Goal: Information Seeking & Learning: Learn about a topic

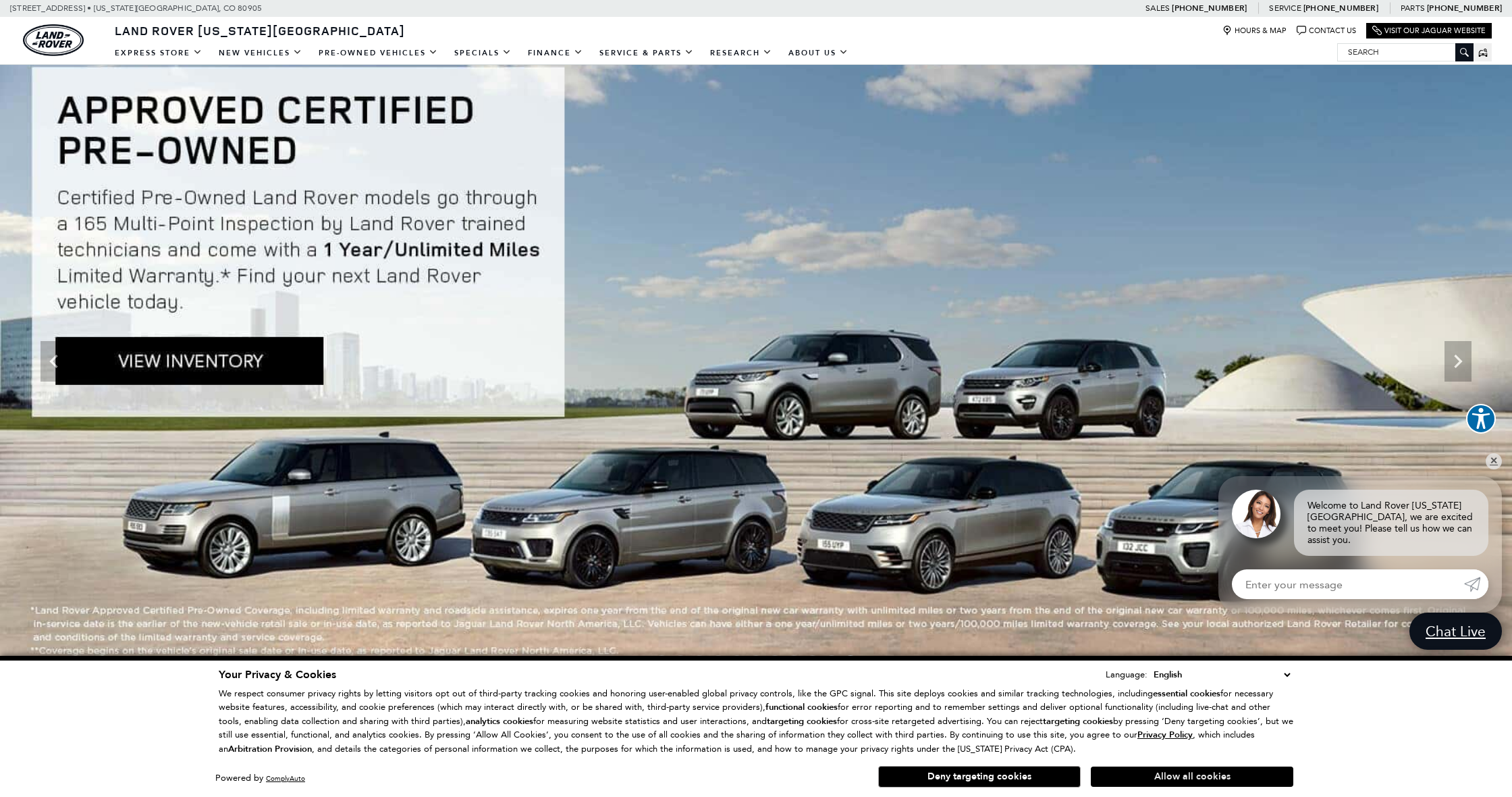
scroll to position [23, 0]
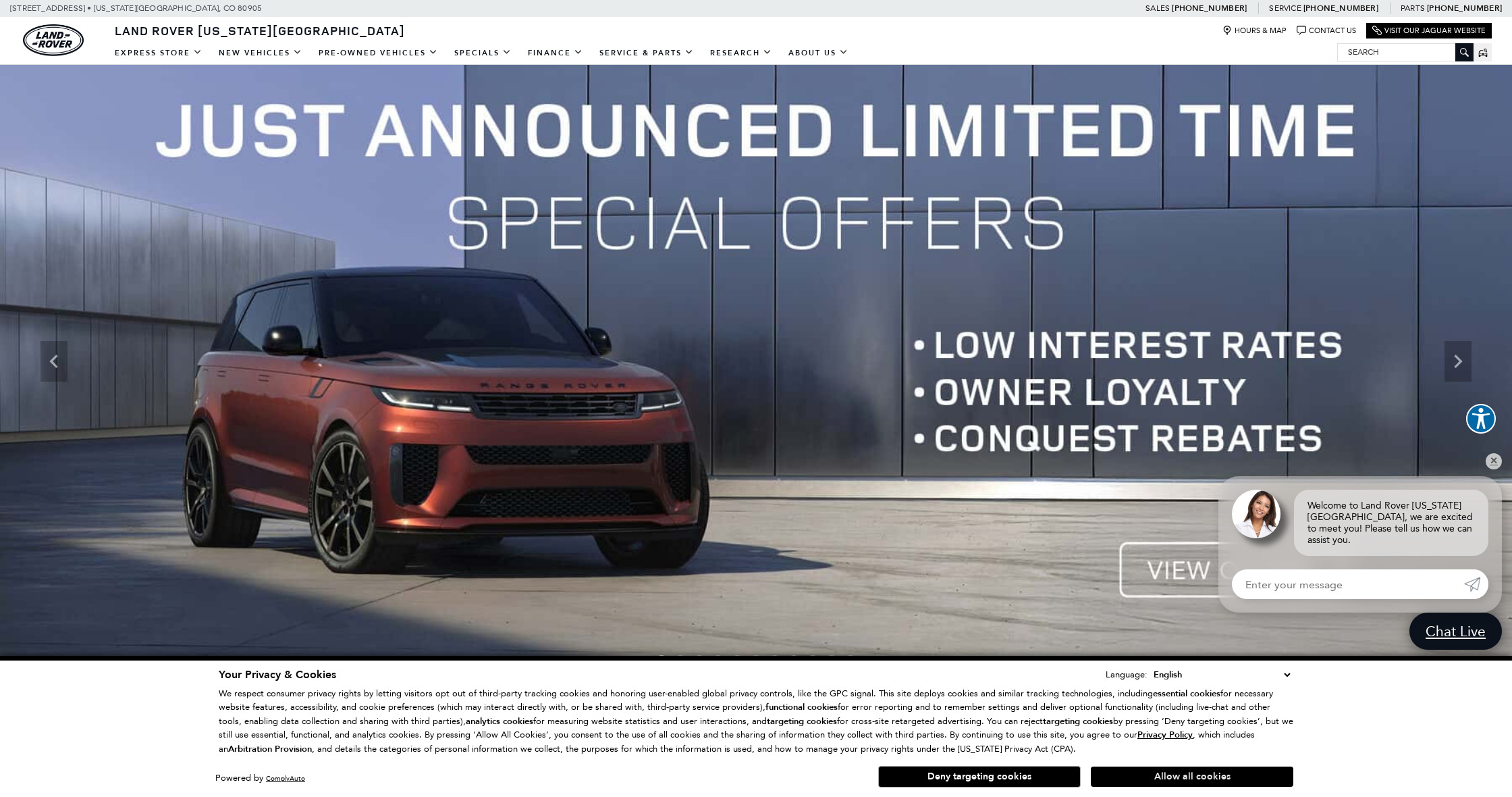
click at [1168, 779] on button "Allow all cookies" at bounding box center [1192, 776] width 202 height 20
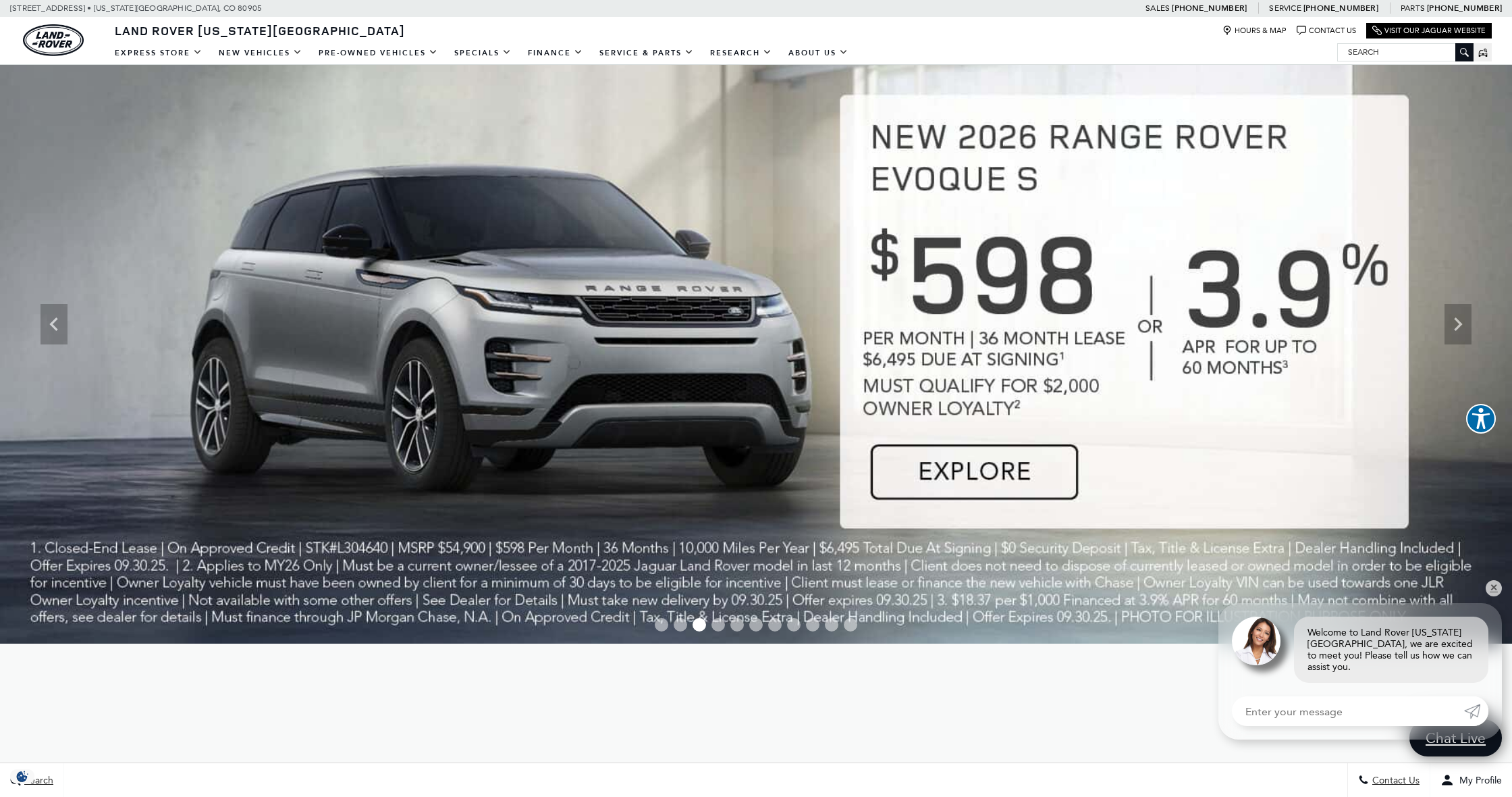
scroll to position [59, 0]
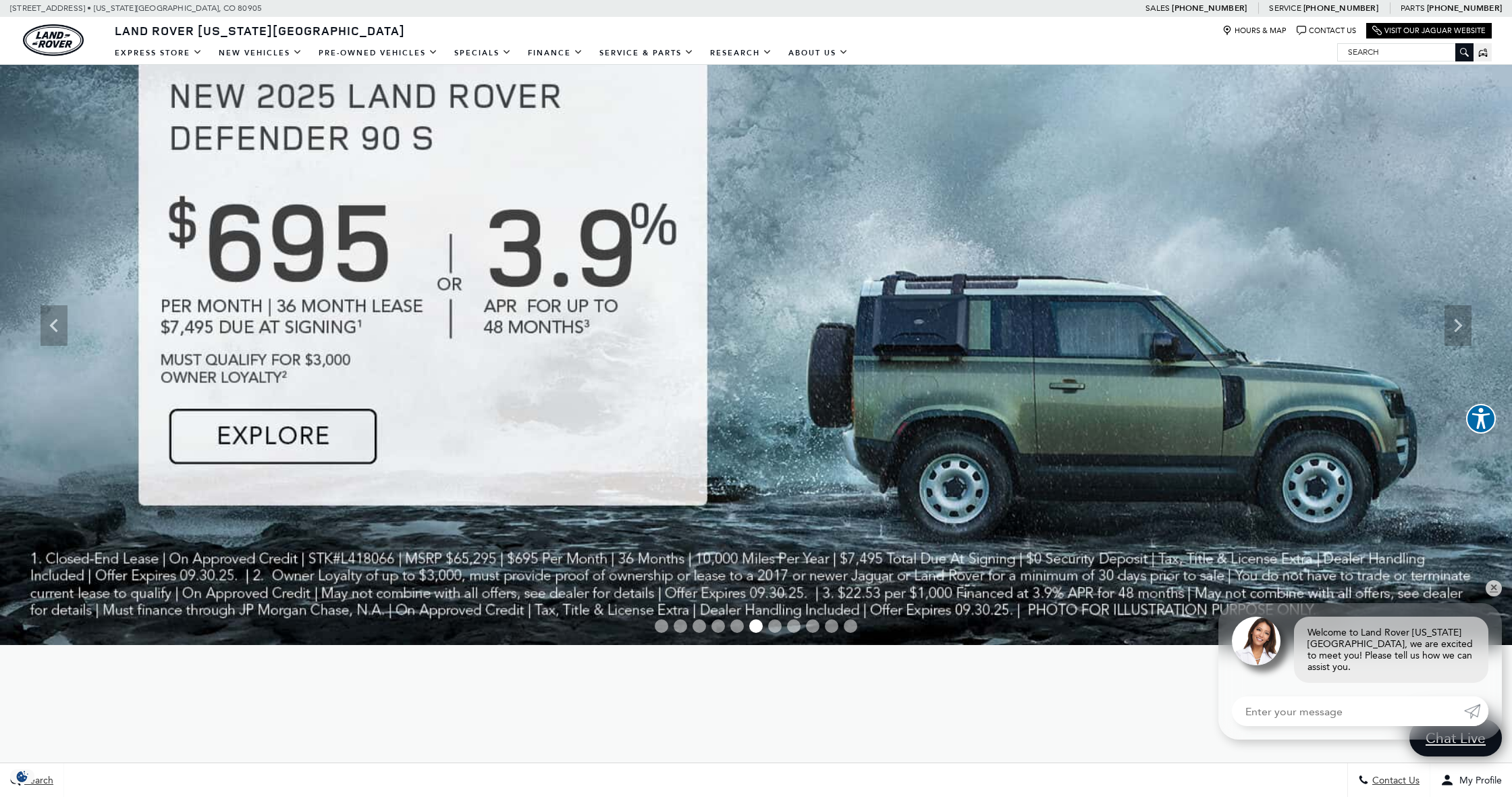
click at [296, 416] on img at bounding box center [756, 325] width 1512 height 639
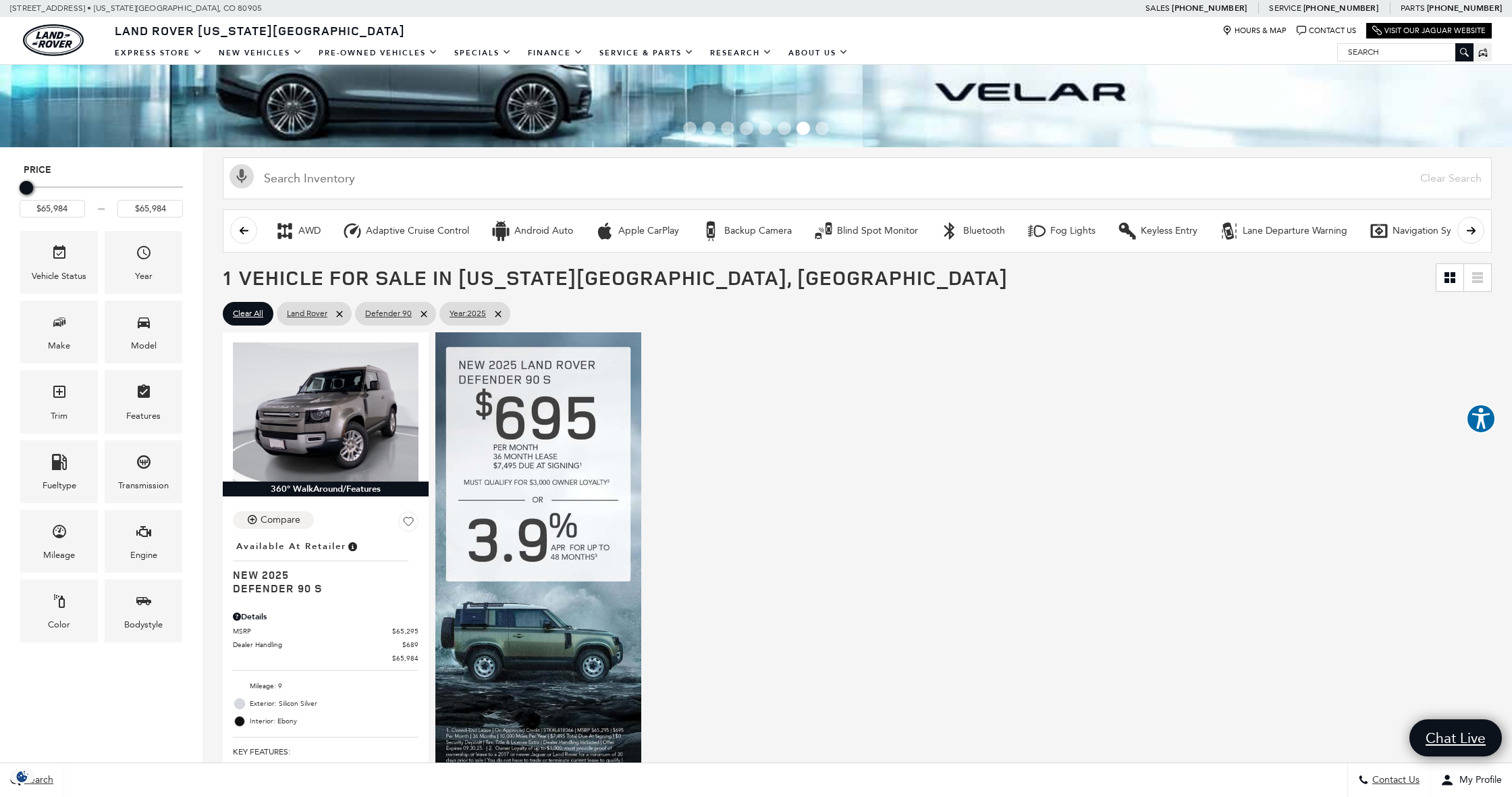
scroll to position [71, 0]
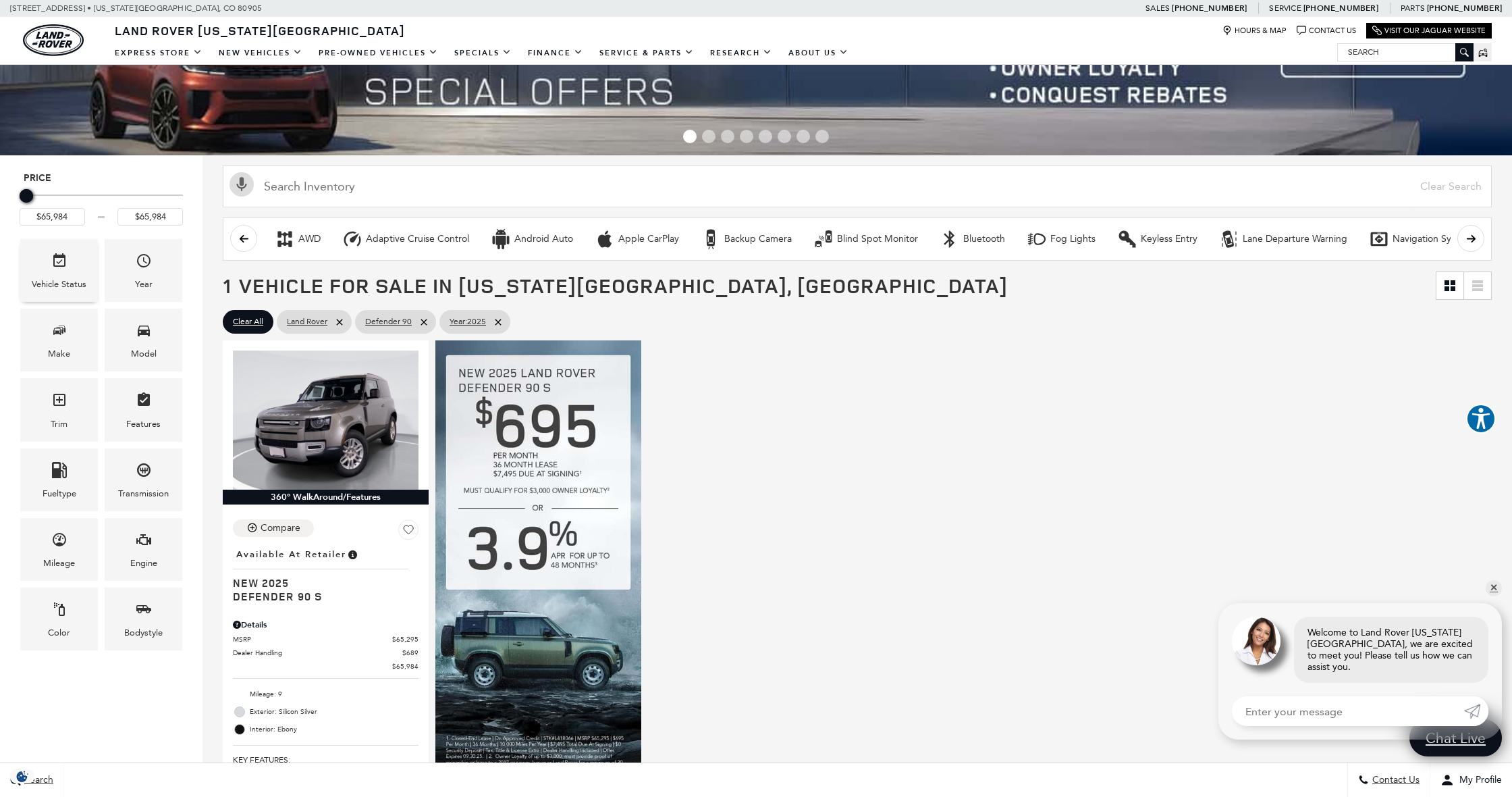
click at [57, 260] on icon "Vehicle" at bounding box center [59, 260] width 16 height 16
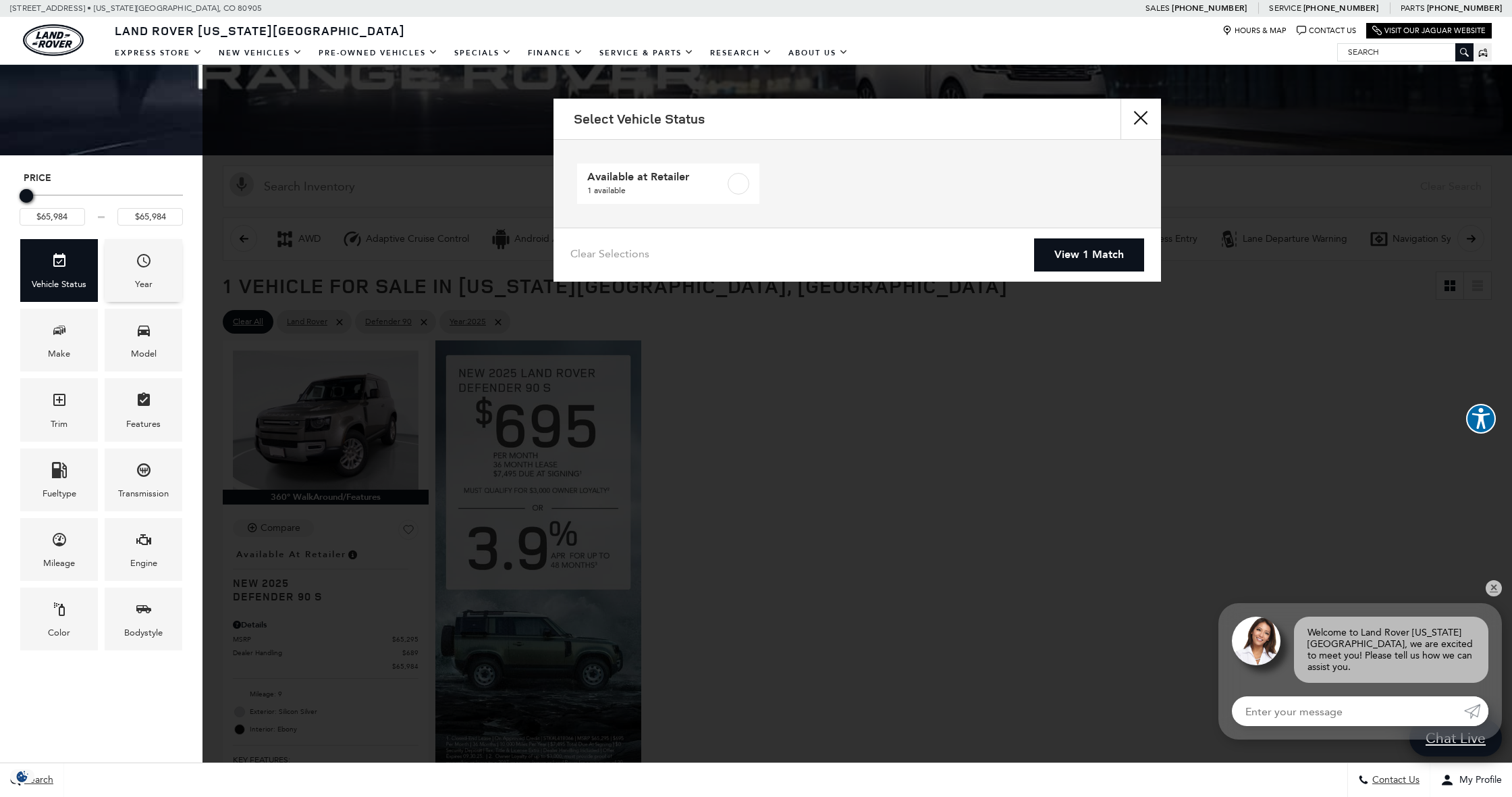
click at [152, 263] on div "Year" at bounding box center [144, 270] width 77 height 63
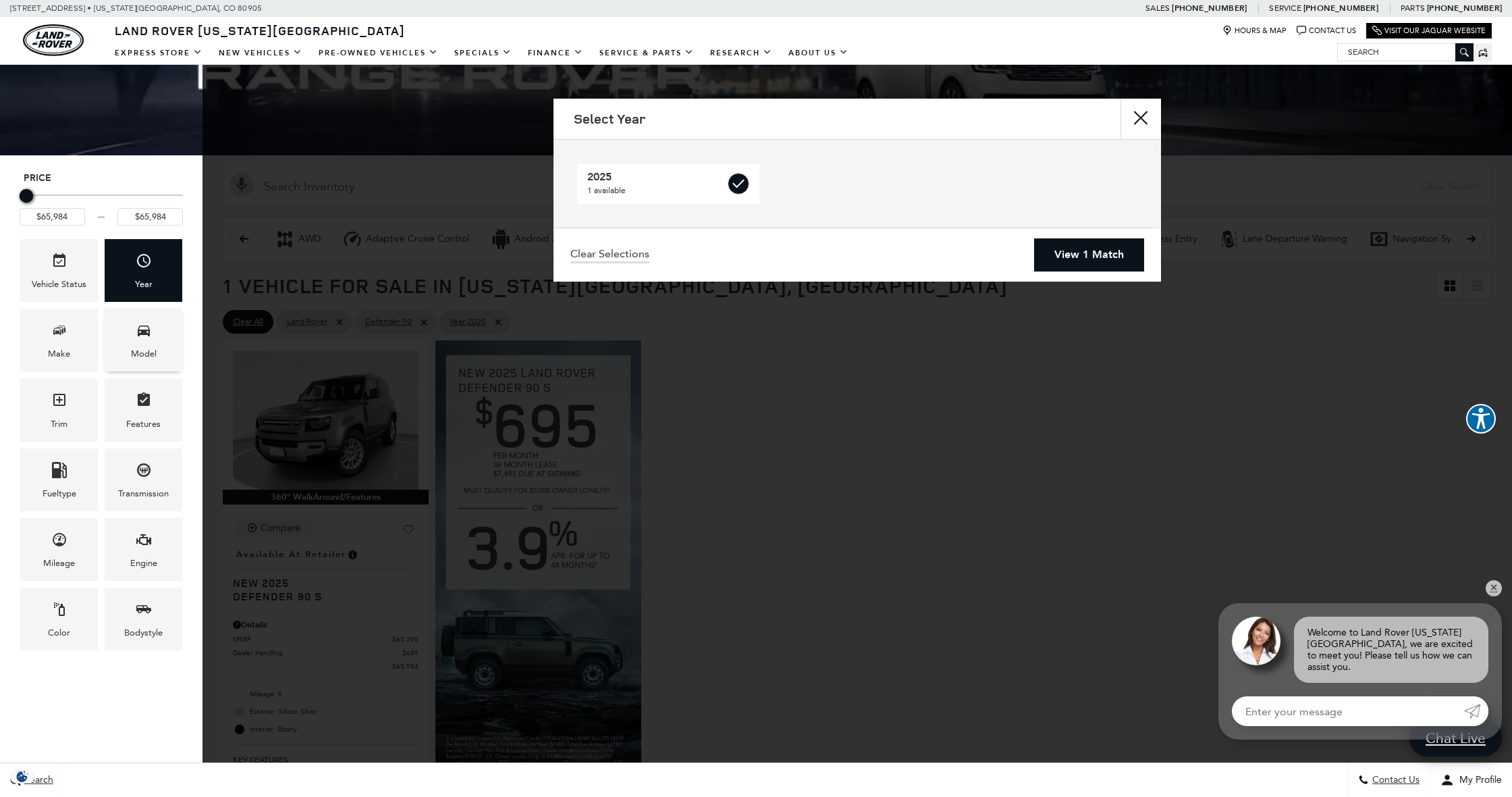
click at [137, 330] on icon "Model" at bounding box center [144, 330] width 16 height 16
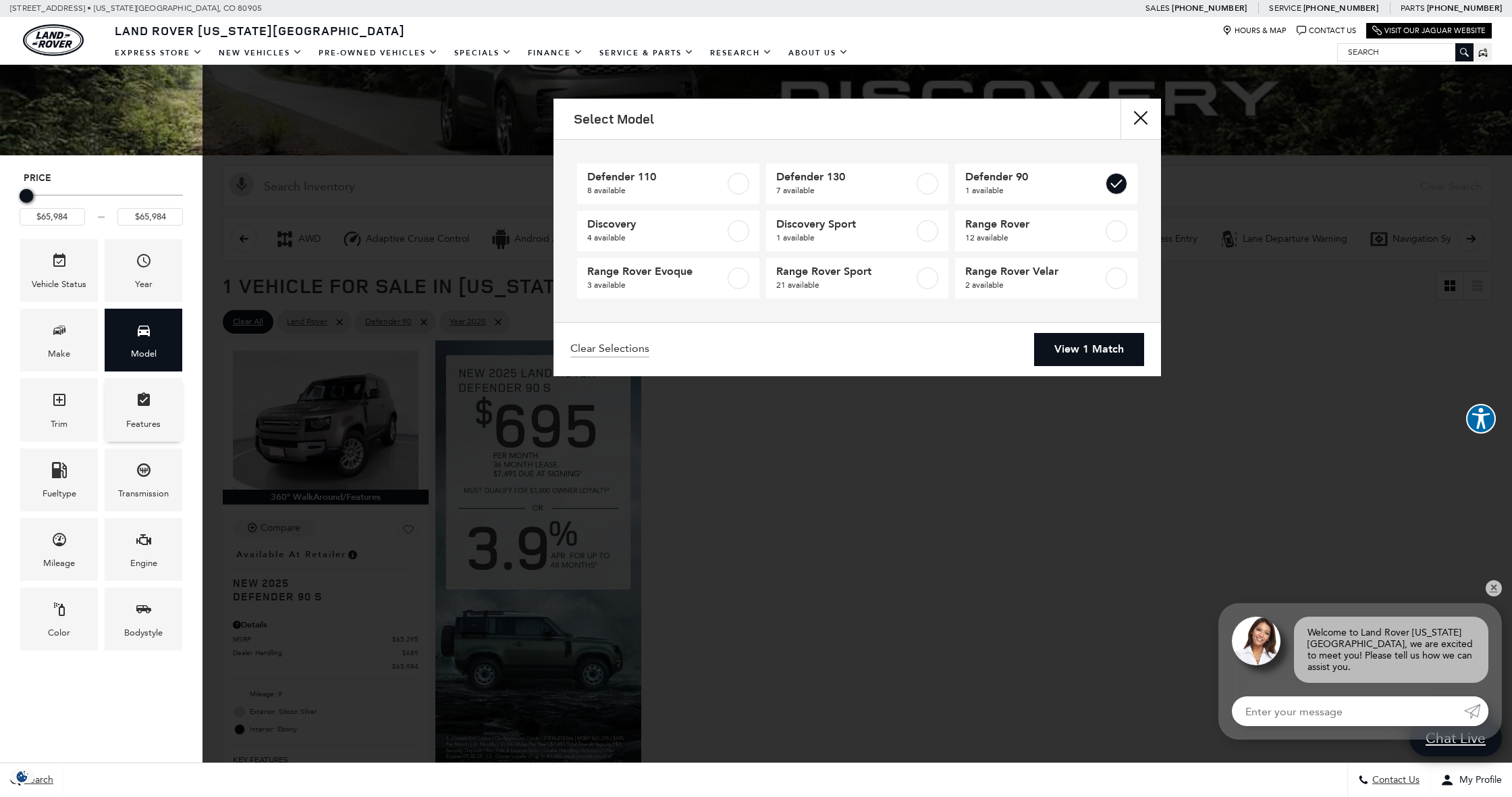
click at [140, 396] on icon "Features" at bounding box center [144, 399] width 12 height 13
